Goal: Task Accomplishment & Management: Manage account settings

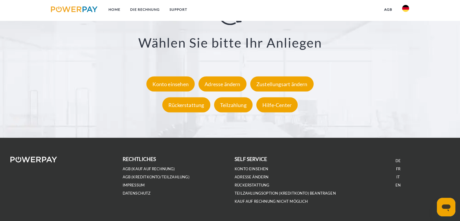
scroll to position [1116, 0]
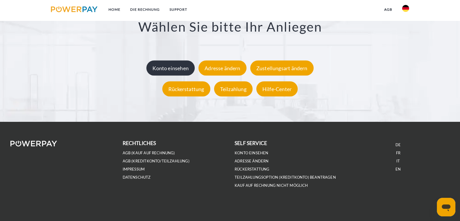
click at [166, 67] on div "Konto einsehen" at bounding box center [170, 67] width 48 height 15
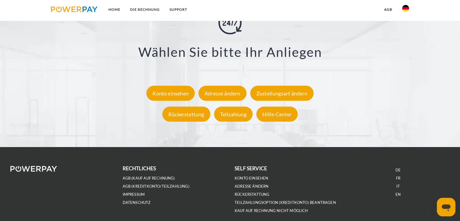
scroll to position [1116, 0]
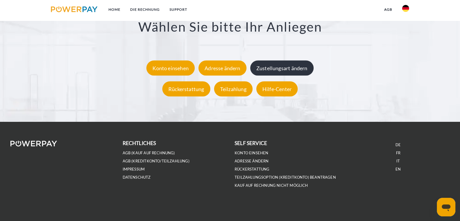
click at [276, 67] on div "Zustellungsart ändern" at bounding box center [281, 67] width 63 height 15
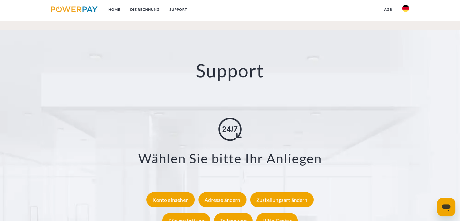
scroll to position [1116, 0]
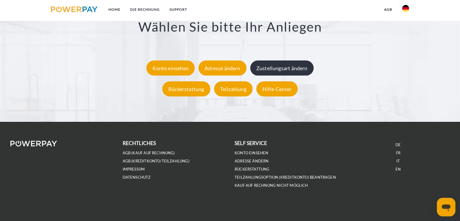
click at [274, 66] on div "Zustellungsart ändern" at bounding box center [281, 67] width 63 height 15
